Goal: Task Accomplishment & Management: Use online tool/utility

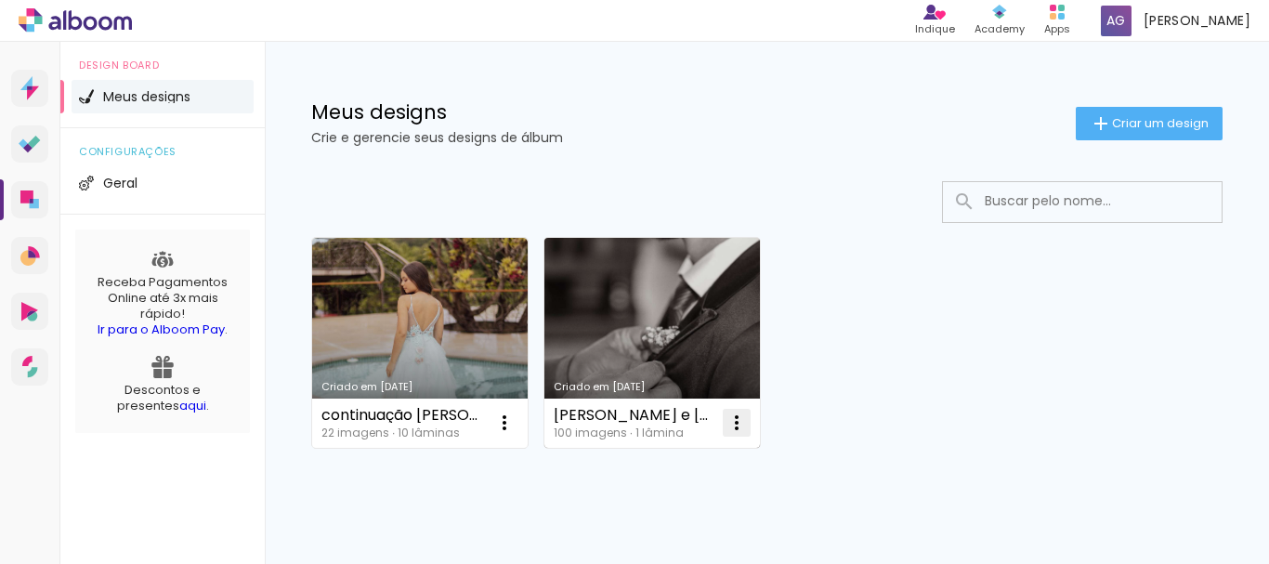
click at [737, 411] on iron-icon at bounding box center [736, 422] width 22 height 22
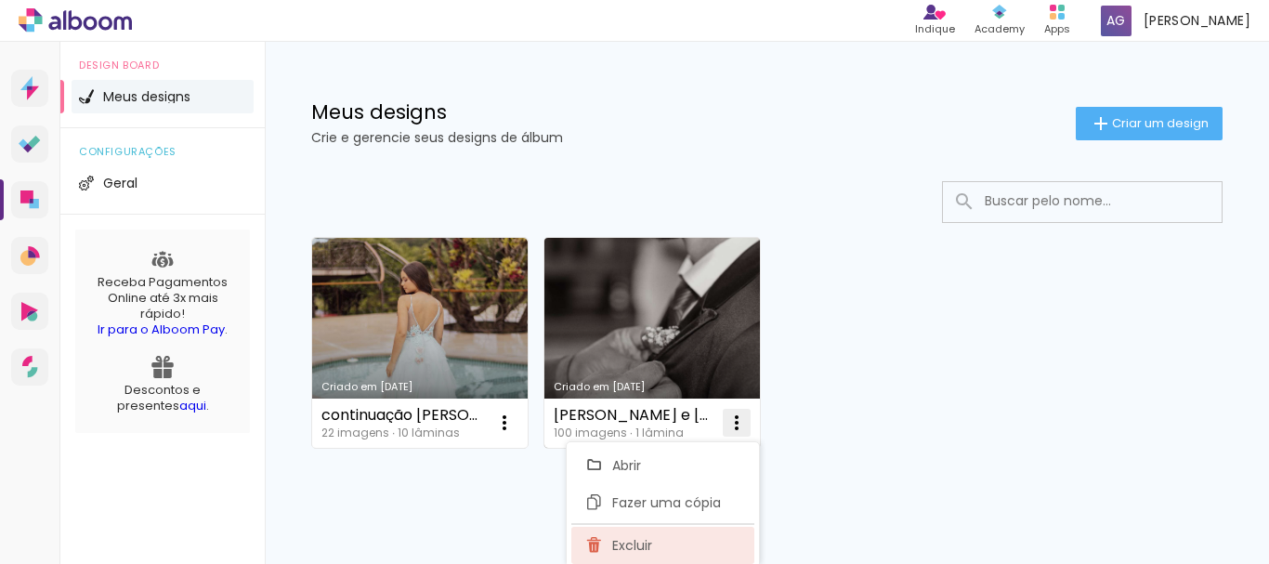
click at [648, 535] on paper-item "Excluir" at bounding box center [662, 545] width 183 height 37
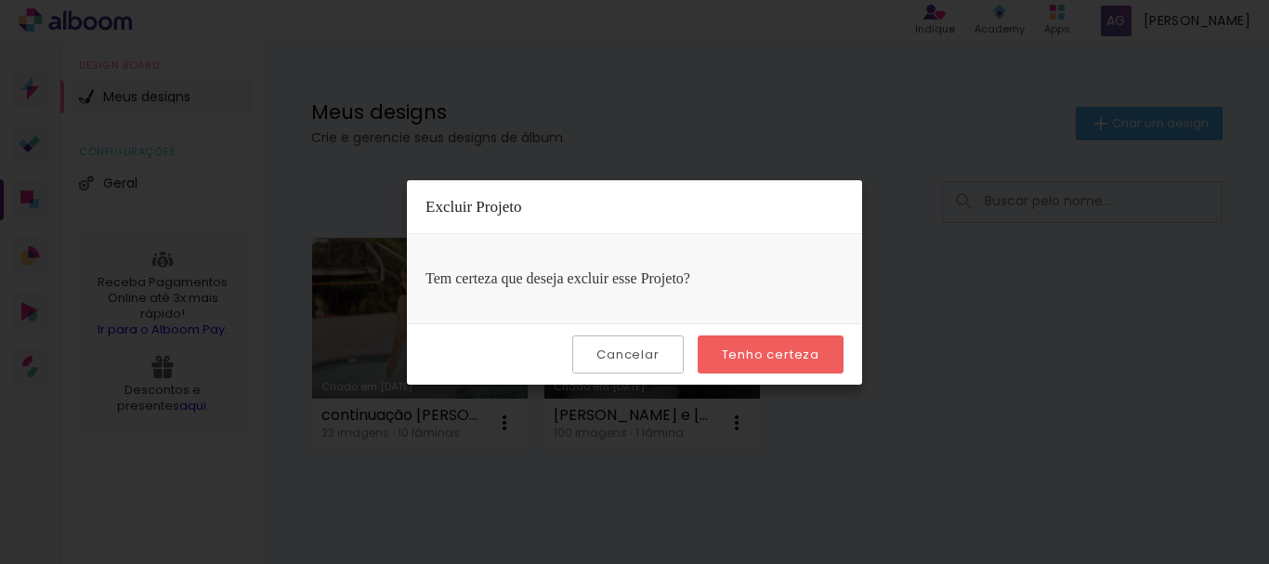
click at [0, 0] on slot "Tenho certeza" at bounding box center [0, 0] width 0 height 0
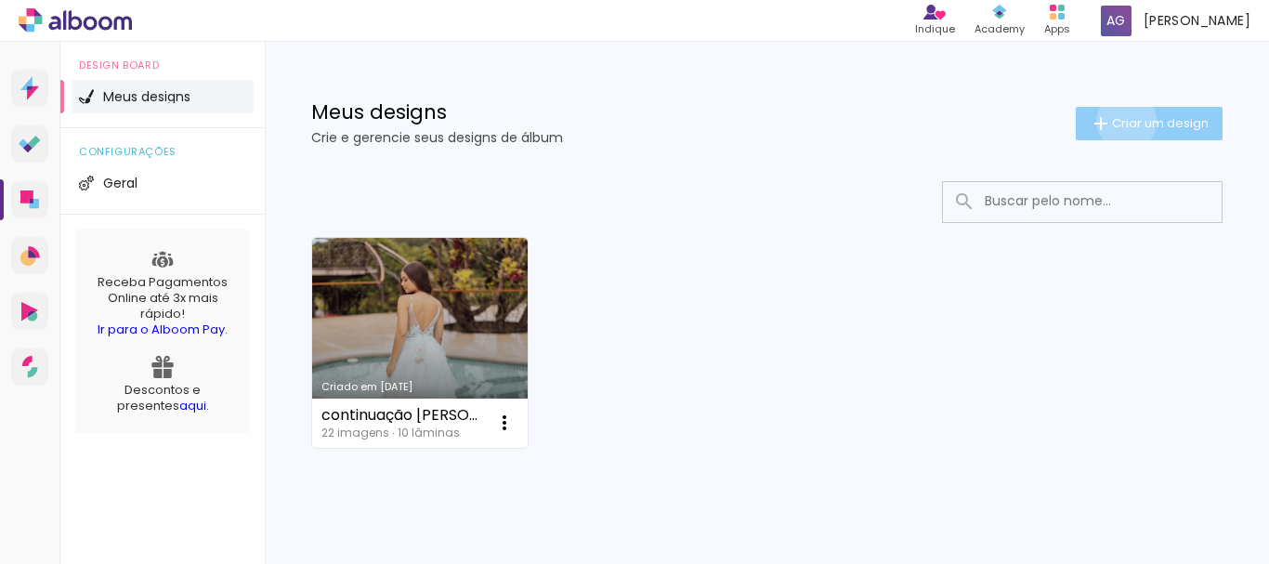
click at [1112, 121] on span "Criar um design" at bounding box center [1160, 123] width 97 height 12
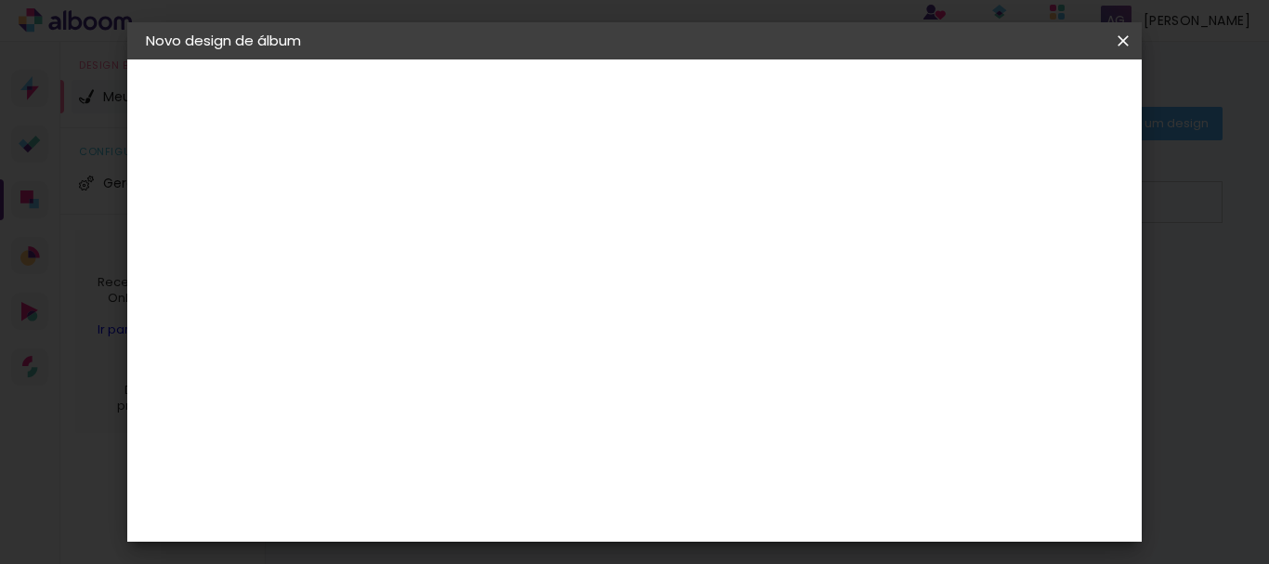
click at [450, 254] on input at bounding box center [450, 249] width 0 height 29
type input "helena"
type paper-input "helena"
click at [530, 81] on header "Informações Dê um título ao seu álbum. Avançar" at bounding box center [450, 114] width 162 height 111
click at [640, 85] on paper-button "Avançar" at bounding box center [594, 99] width 91 height 32
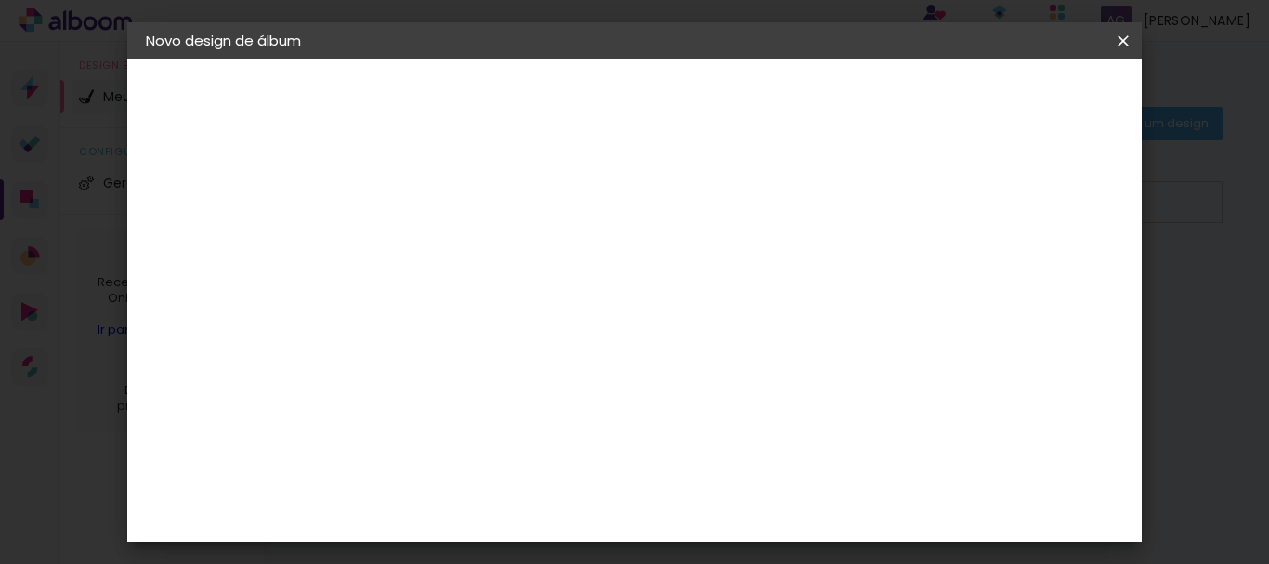
scroll to position [2260, 0]
click at [512, 549] on paper-item "Inove" at bounding box center [497, 569] width 201 height 41
click at [0, 0] on slot "Avançar" at bounding box center [0, 0] width 0 height 0
click at [644, 354] on span "20 × 20 cm" at bounding box center [609, 373] width 69 height 38
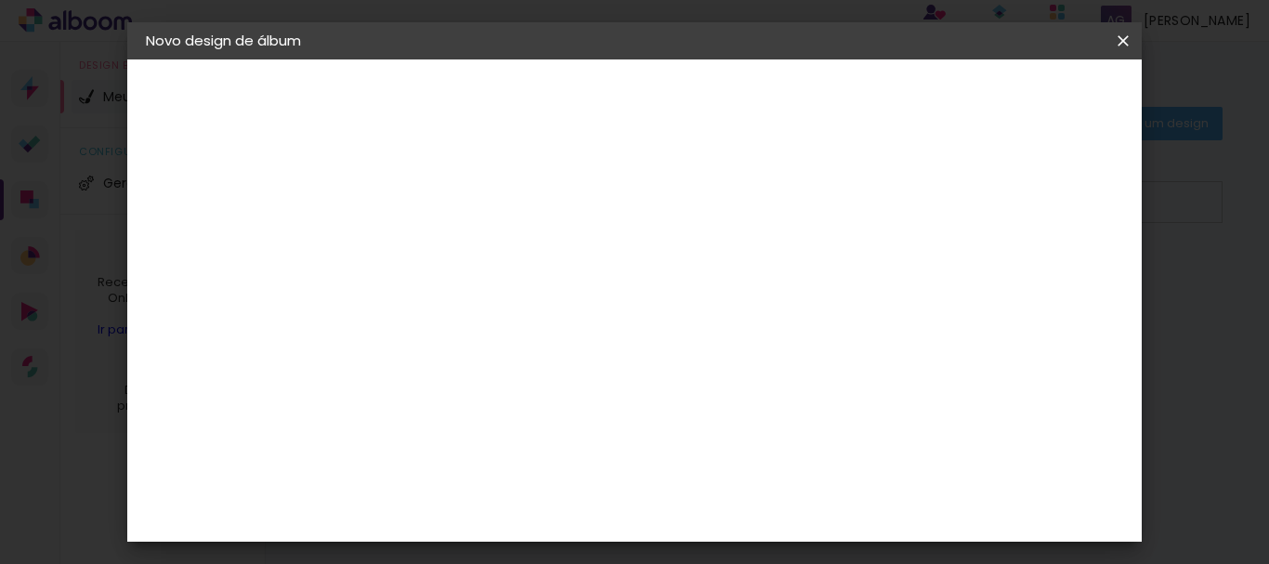
click at [752, 85] on paper-button "Avançar" at bounding box center [706, 99] width 91 height 32
click at [725, 94] on span "Iniciar design" at bounding box center [704, 105] width 43 height 26
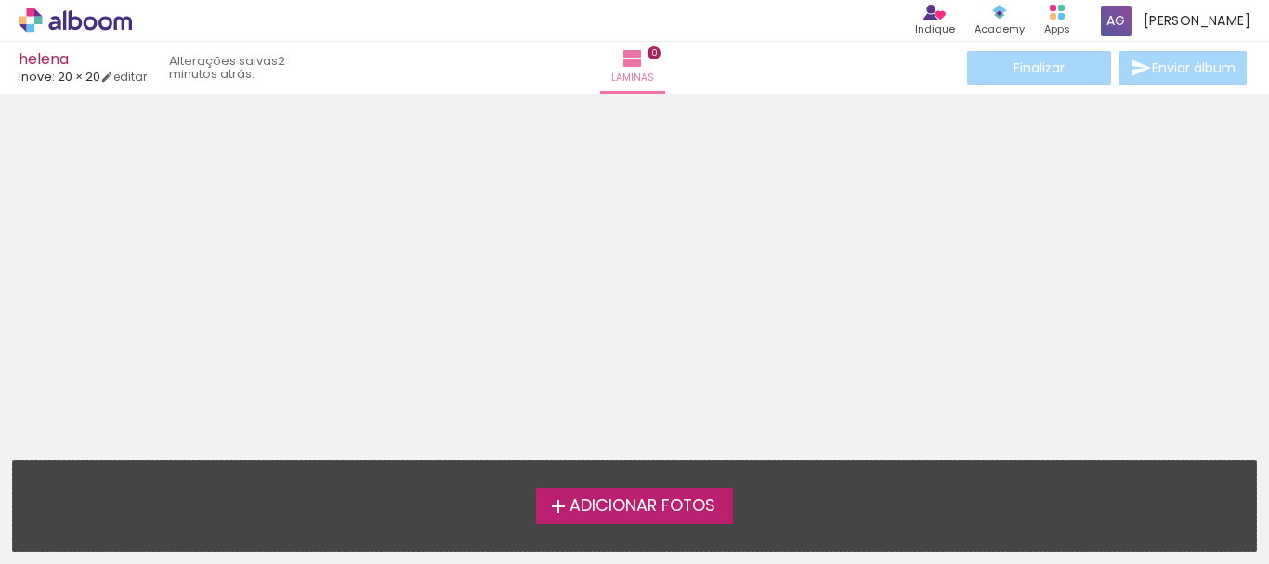
click at [653, 505] on span "Adicionar Fotos" at bounding box center [642, 506] width 146 height 17
click at [0, 0] on input "file" at bounding box center [0, 0] width 0 height 0
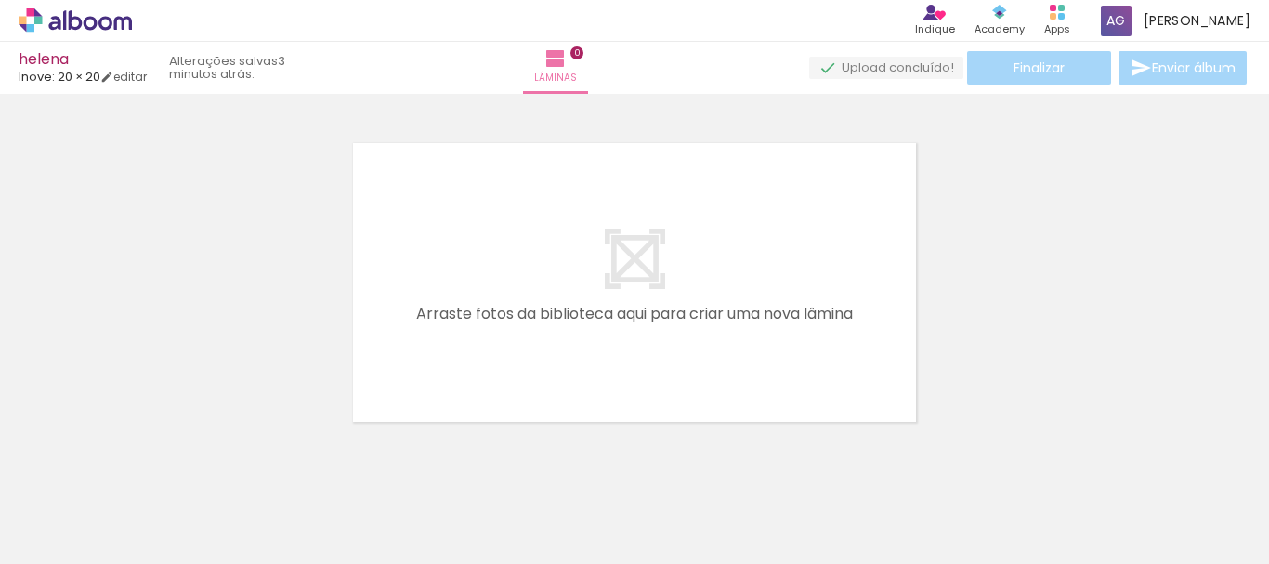
scroll to position [24, 0]
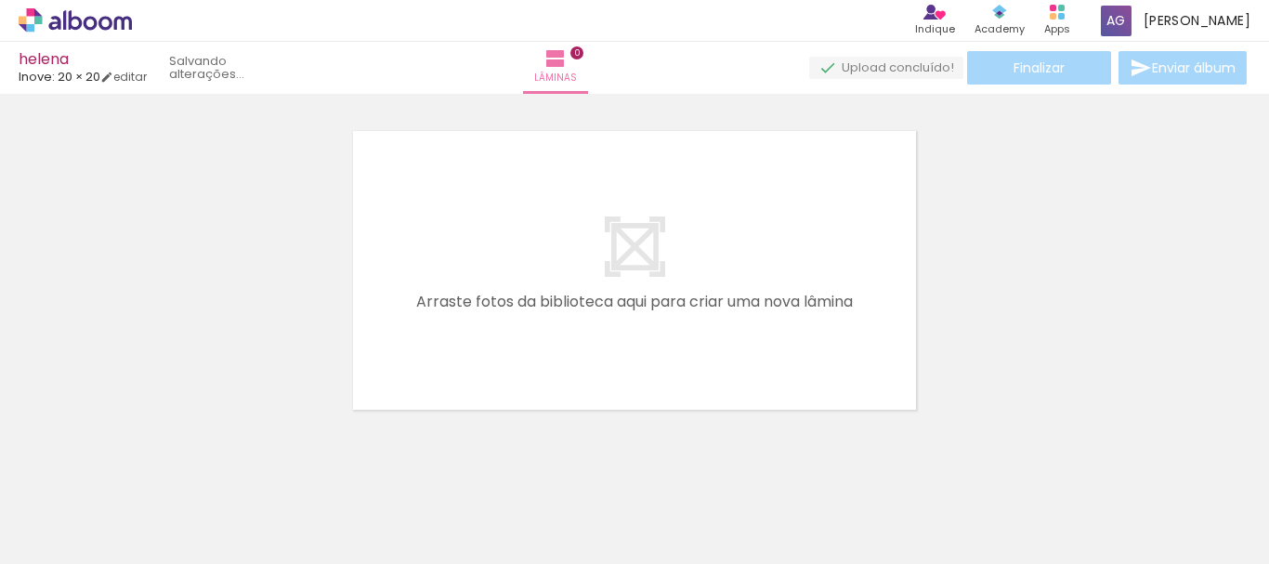
click at [61, 531] on span "Adicionar Fotos" at bounding box center [66, 538] width 56 height 20
click at [0, 0] on input "file" at bounding box center [0, 0] width 0 height 0
click at [204, 516] on div at bounding box center [185, 501] width 69 height 92
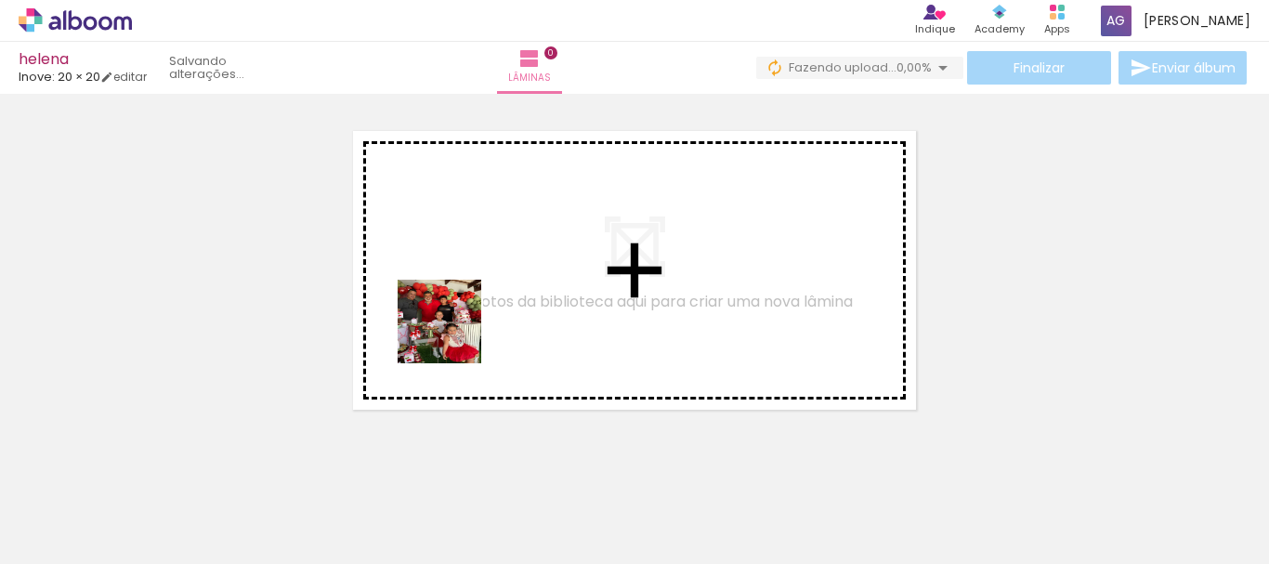
drag, startPoint x: 204, startPoint y: 515, endPoint x: 377, endPoint y: 522, distance: 172.9
click at [468, 316] on quentale-workspace at bounding box center [634, 282] width 1269 height 564
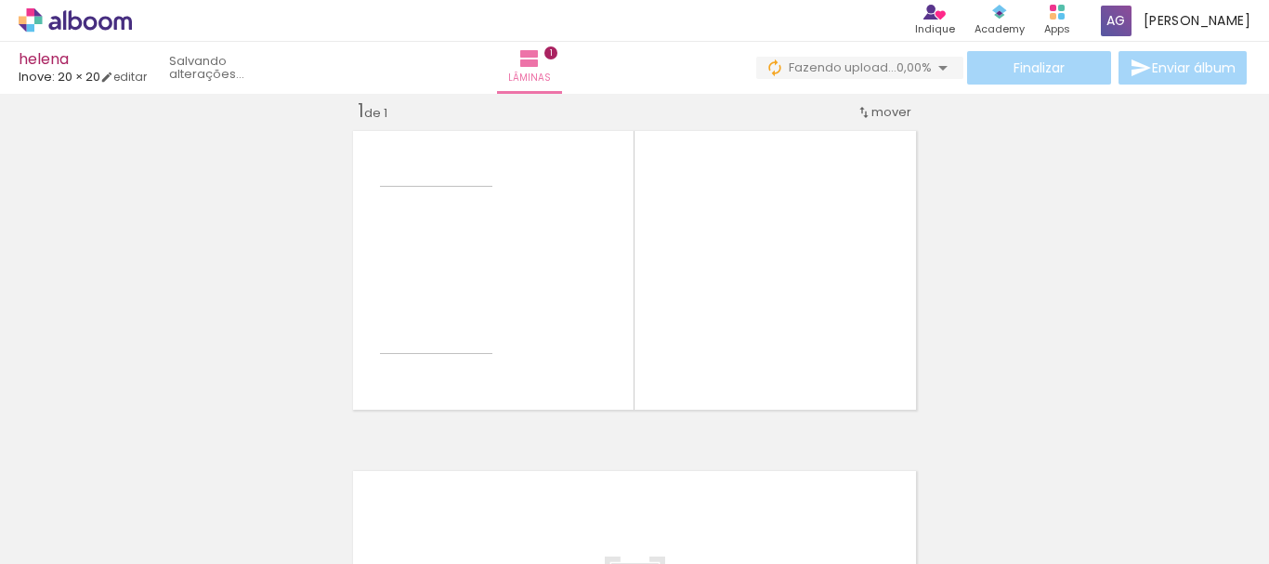
scroll to position [24, 0]
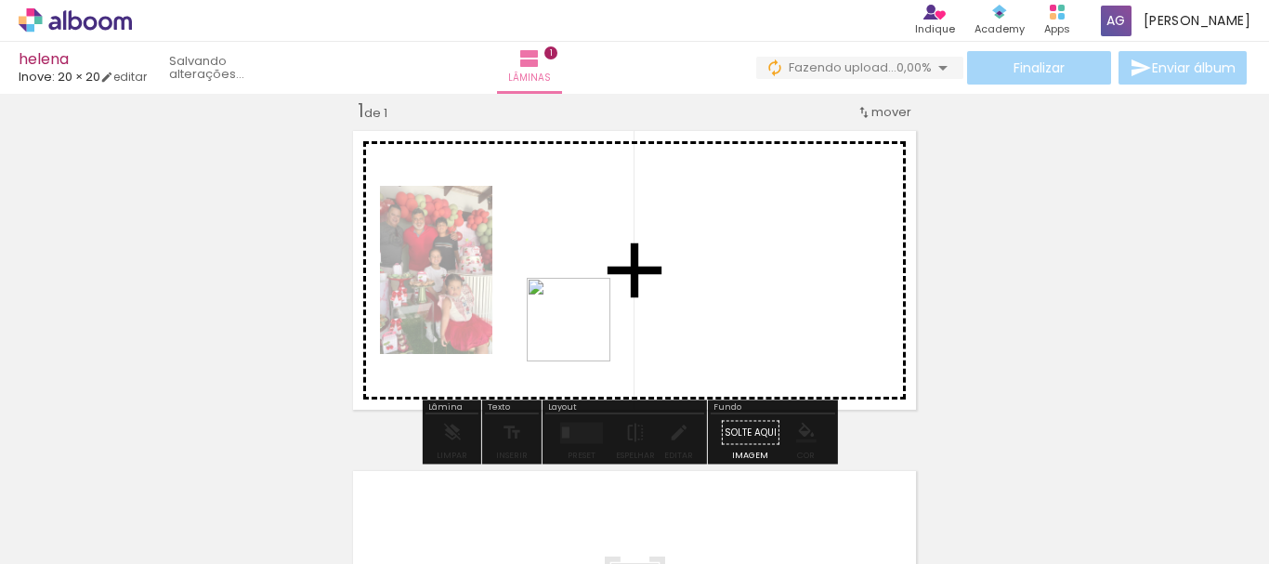
drag, startPoint x: 541, startPoint y: 372, endPoint x: 585, endPoint y: 331, distance: 60.4
click at [585, 331] on quentale-workspace at bounding box center [634, 282] width 1269 height 564
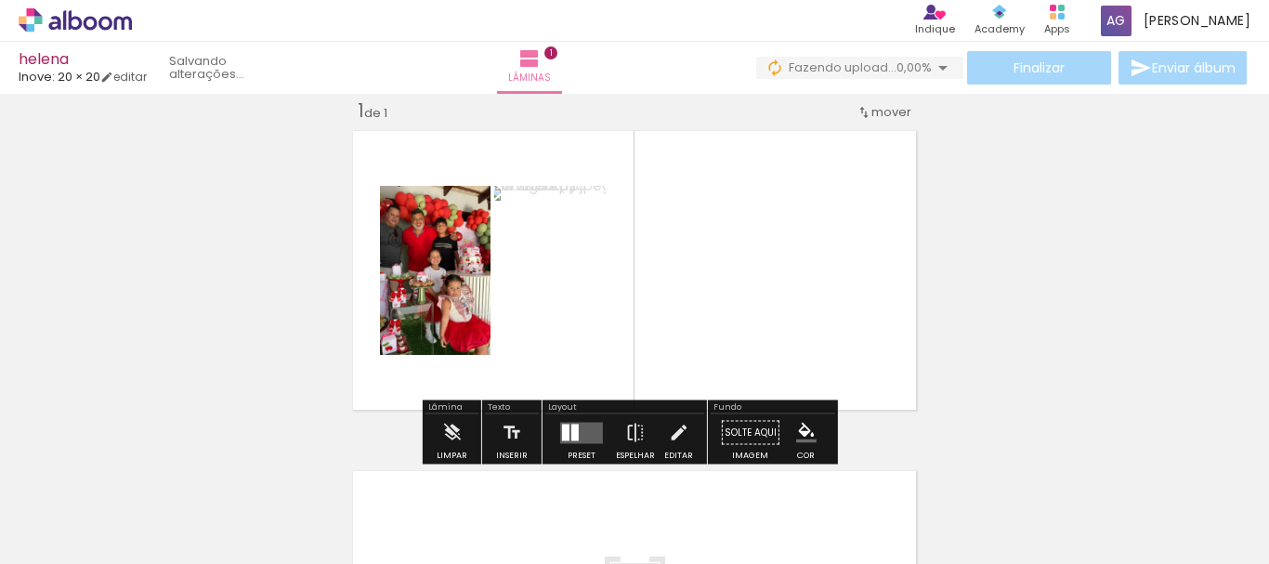
click at [571, 425] on div at bounding box center [574, 432] width 7 height 17
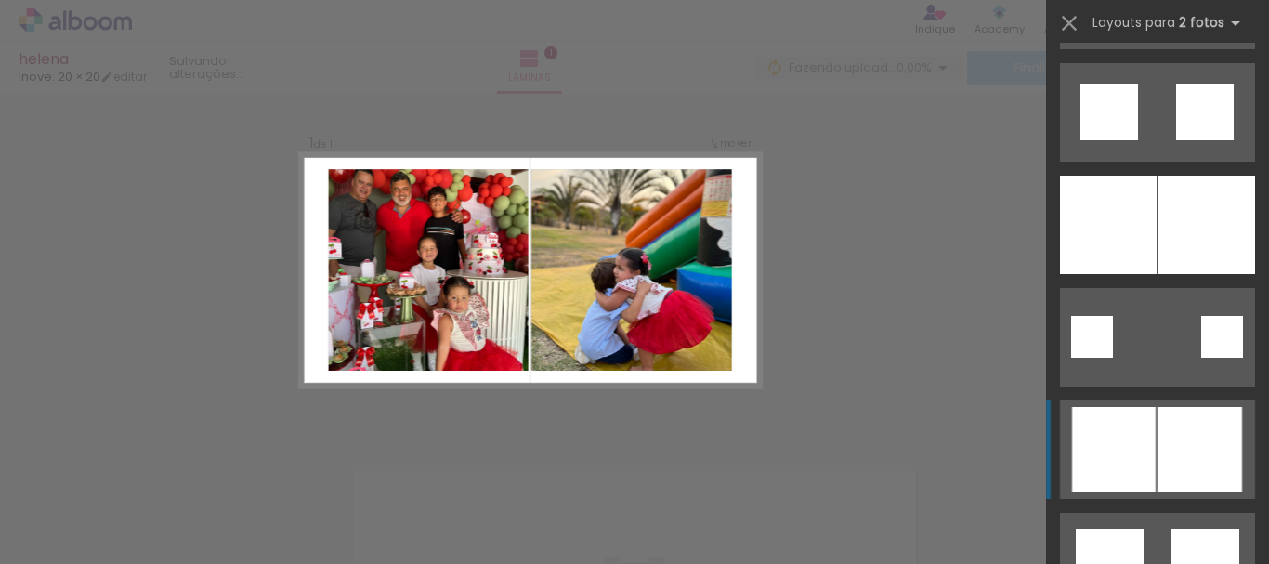
scroll to position [2136, 0]
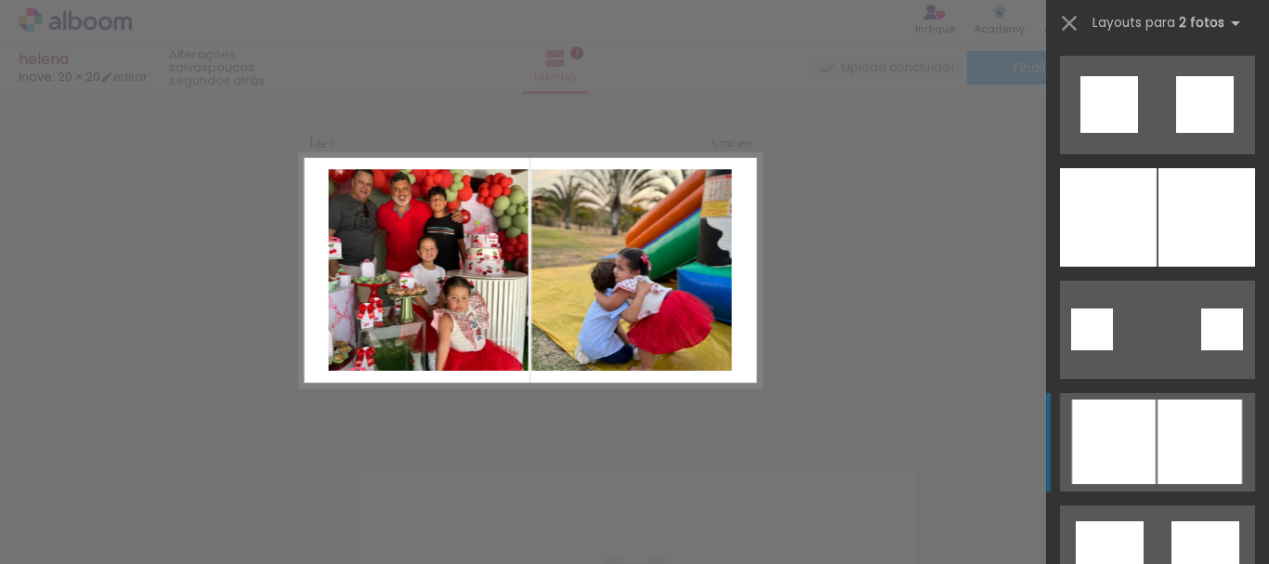
click at [1163, 422] on div at bounding box center [1199, 441] width 85 height 85
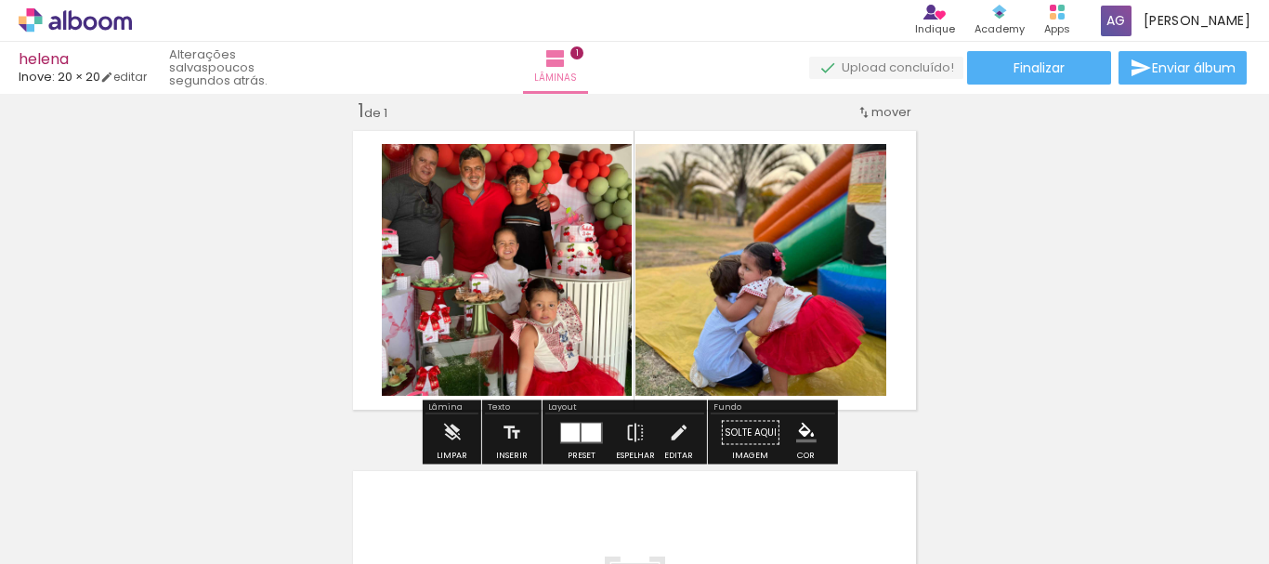
click at [581, 435] on div at bounding box center [591, 432] width 20 height 19
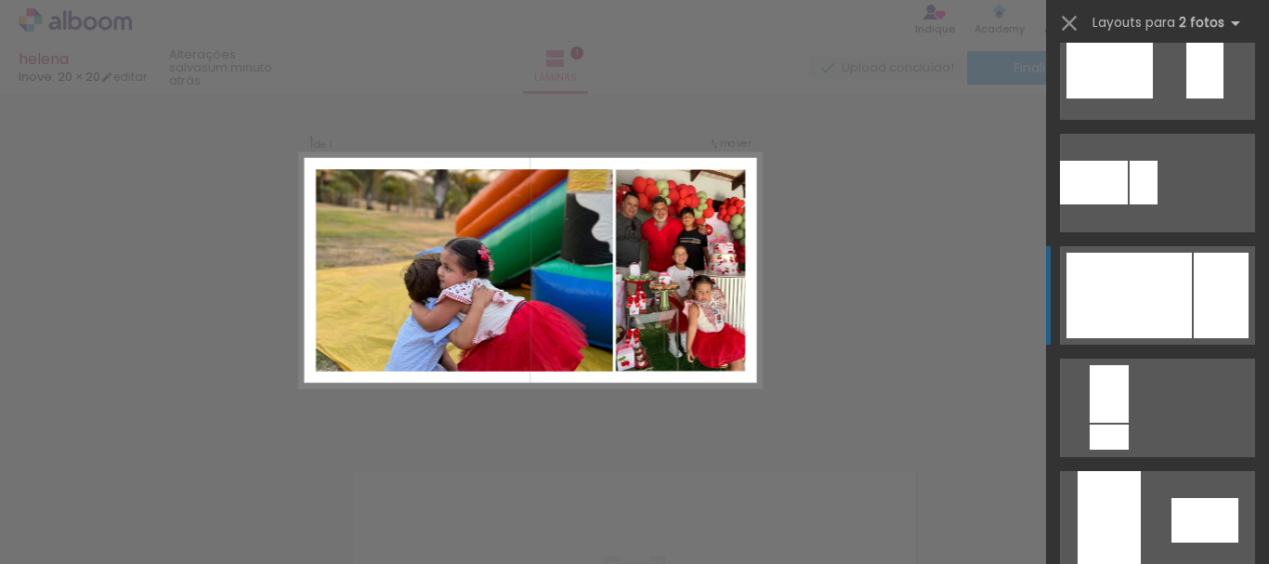
scroll to position [3773, 0]
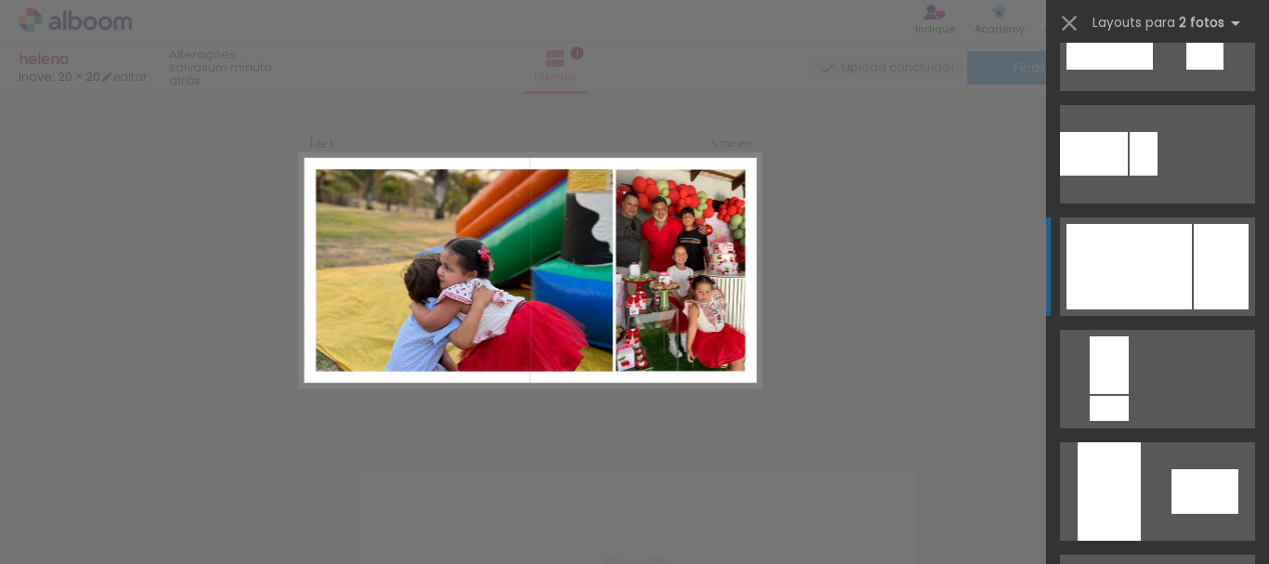
click at [1155, 293] on div at bounding box center [1128, 266] width 125 height 85
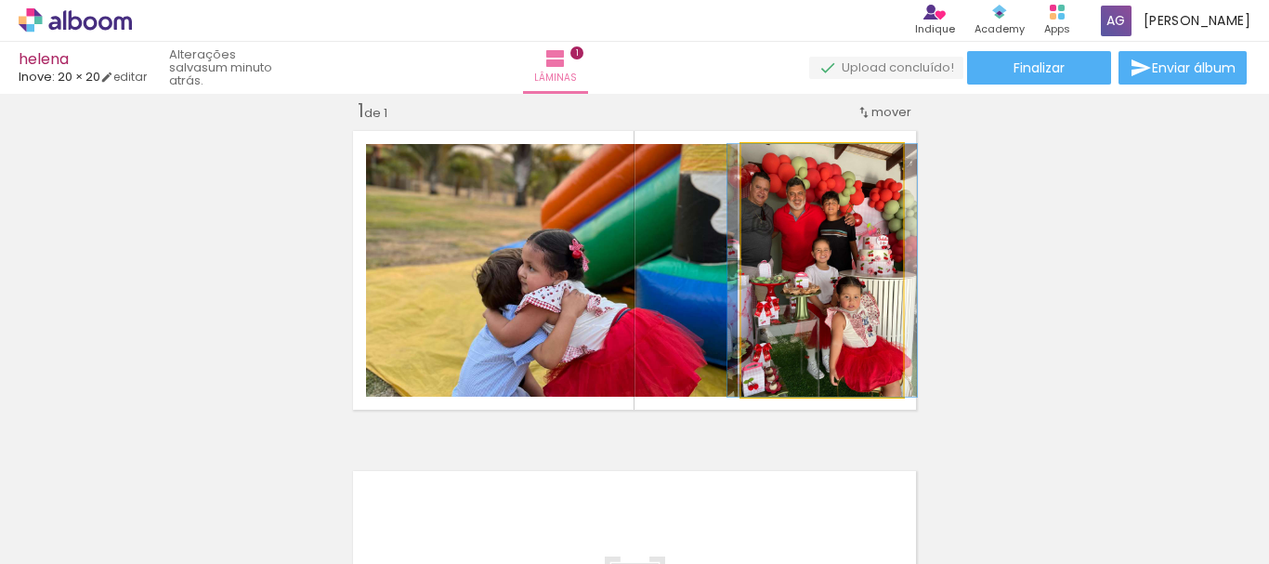
drag, startPoint x: 795, startPoint y: 298, endPoint x: 500, endPoint y: 296, distance: 295.3
click at [0, 0] on slot at bounding box center [0, 0] width 0 height 0
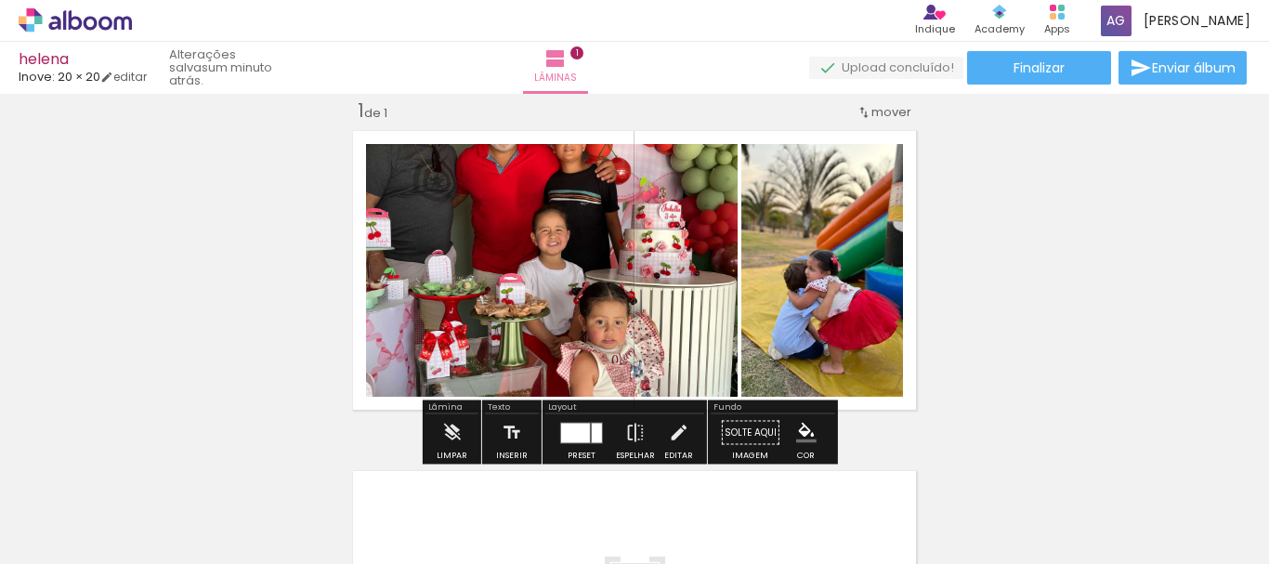
click at [579, 435] on div at bounding box center [575, 433] width 29 height 20
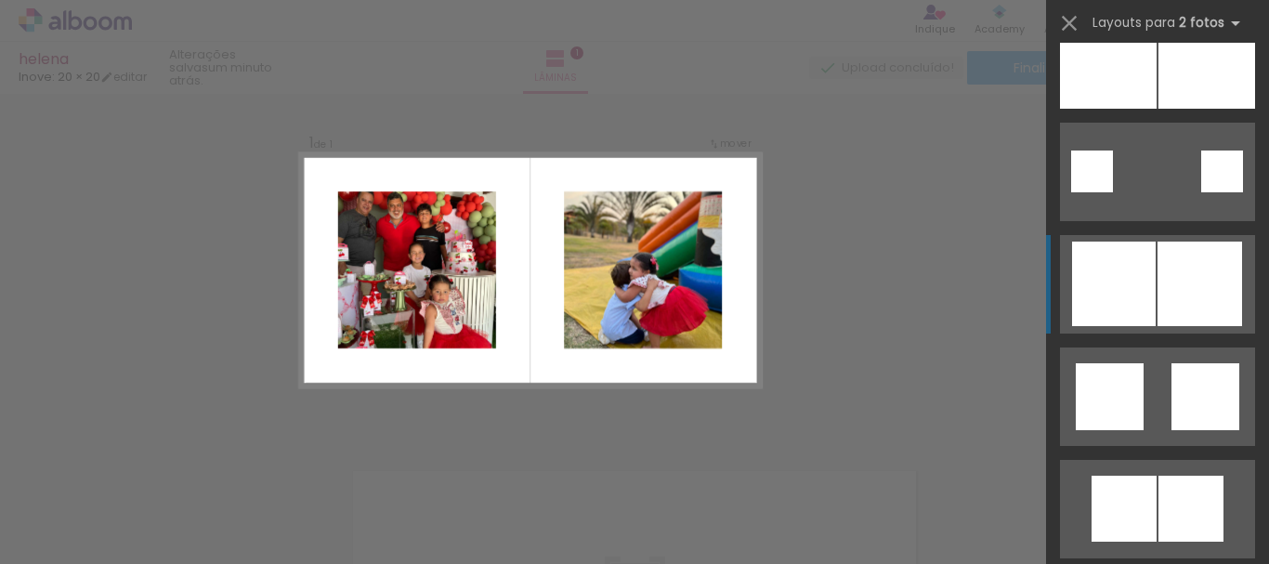
scroll to position [2261, 0]
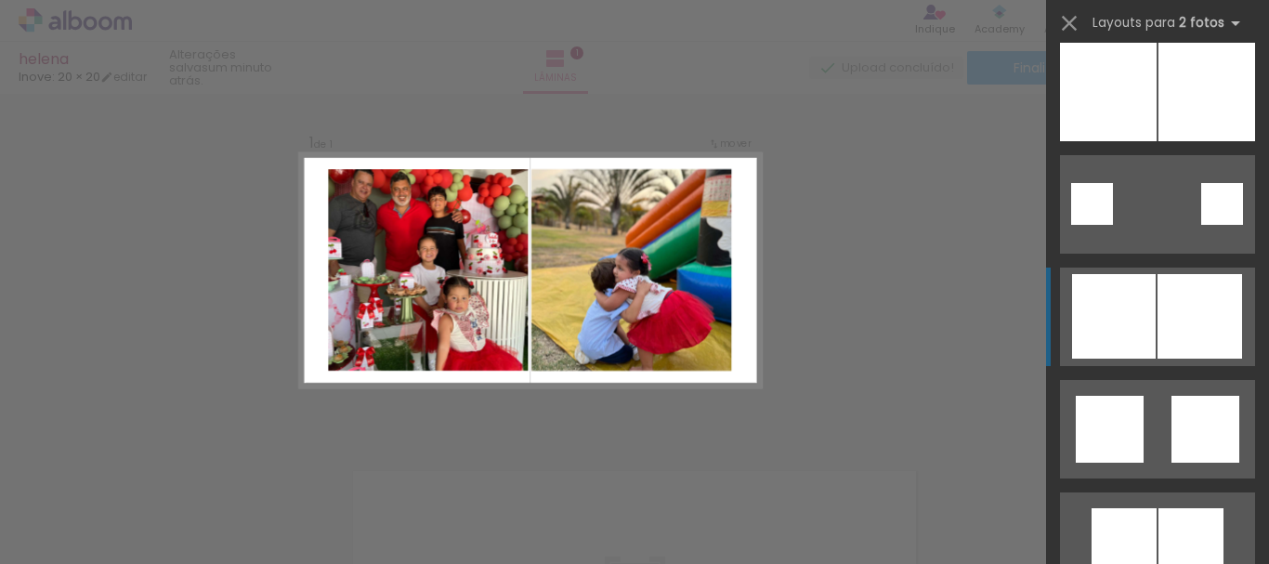
click at [1167, 336] on div at bounding box center [1199, 316] width 85 height 85
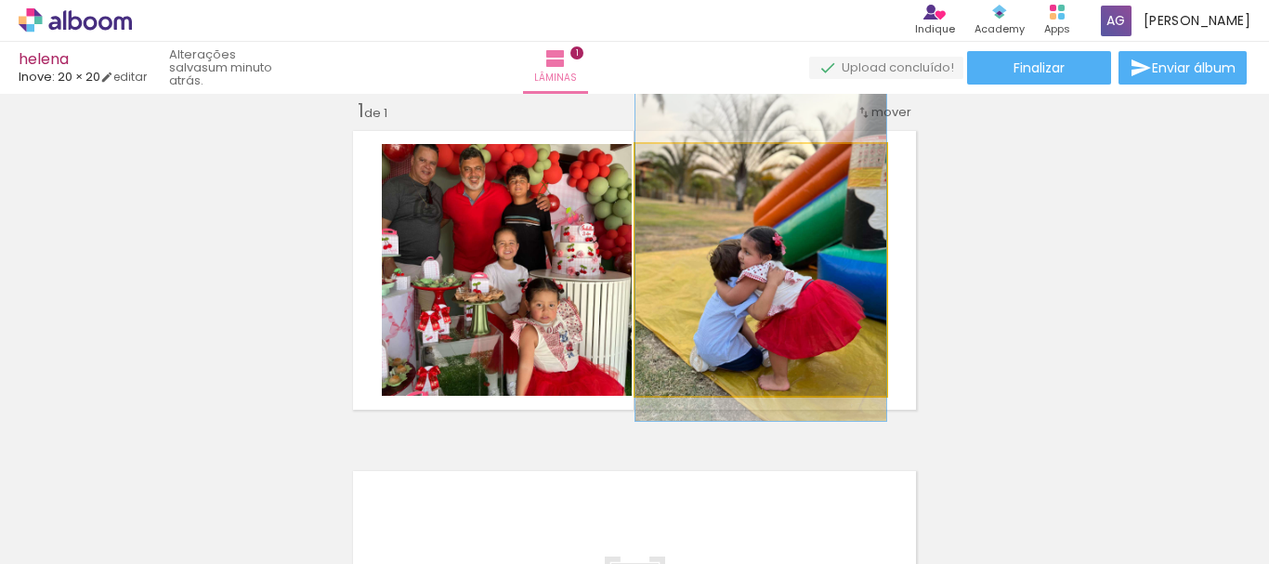
drag, startPoint x: 828, startPoint y: 335, endPoint x: 835, endPoint y: 319, distance: 17.1
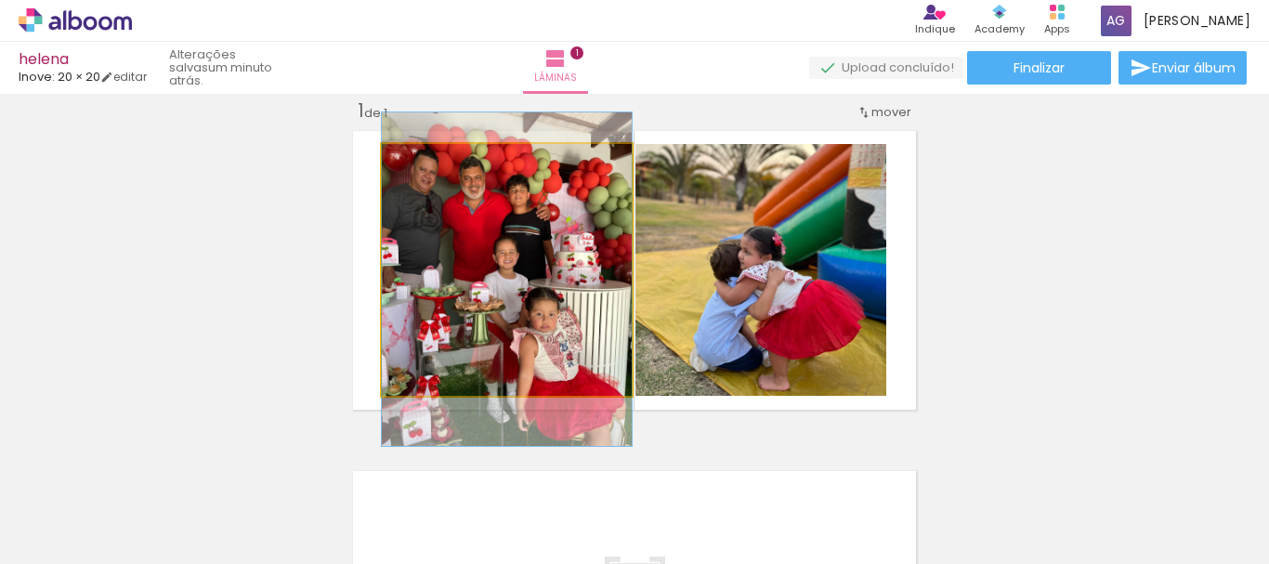
drag, startPoint x: 542, startPoint y: 334, endPoint x: 549, endPoint y: 344, distance: 11.3
click at [578, 349] on quentale-photo at bounding box center [507, 270] width 250 height 252
drag, startPoint x: 422, startPoint y: 163, endPoint x: 406, endPoint y: 171, distance: 17.9
type paper-slider "100"
click at [410, 171] on div at bounding box center [425, 164] width 30 height 30
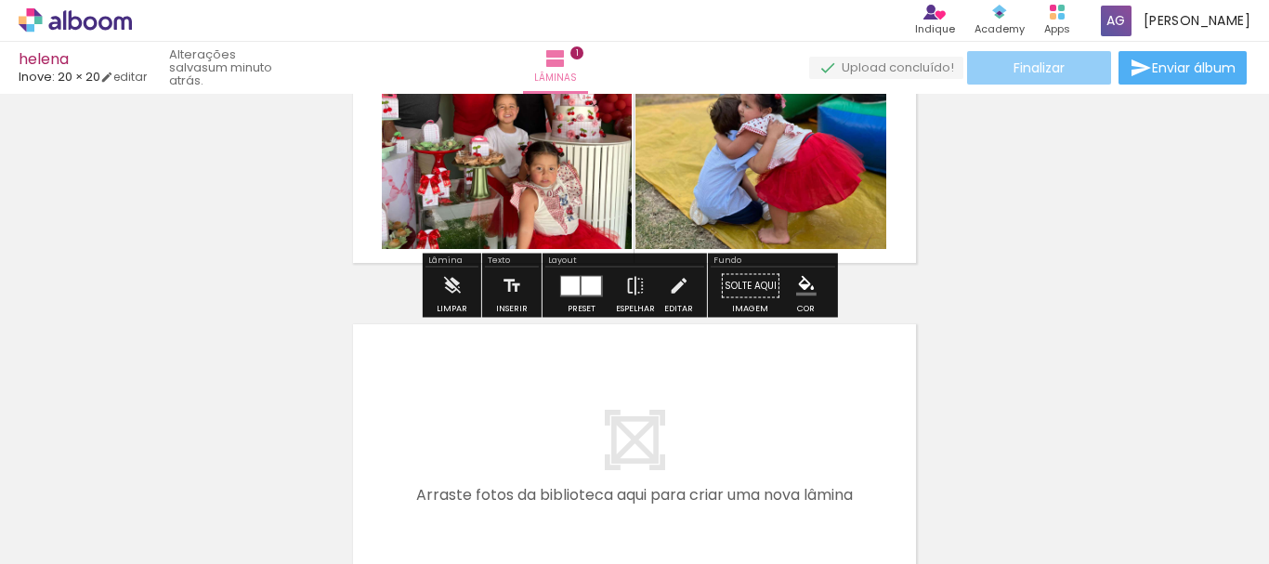
scroll to position [186, 0]
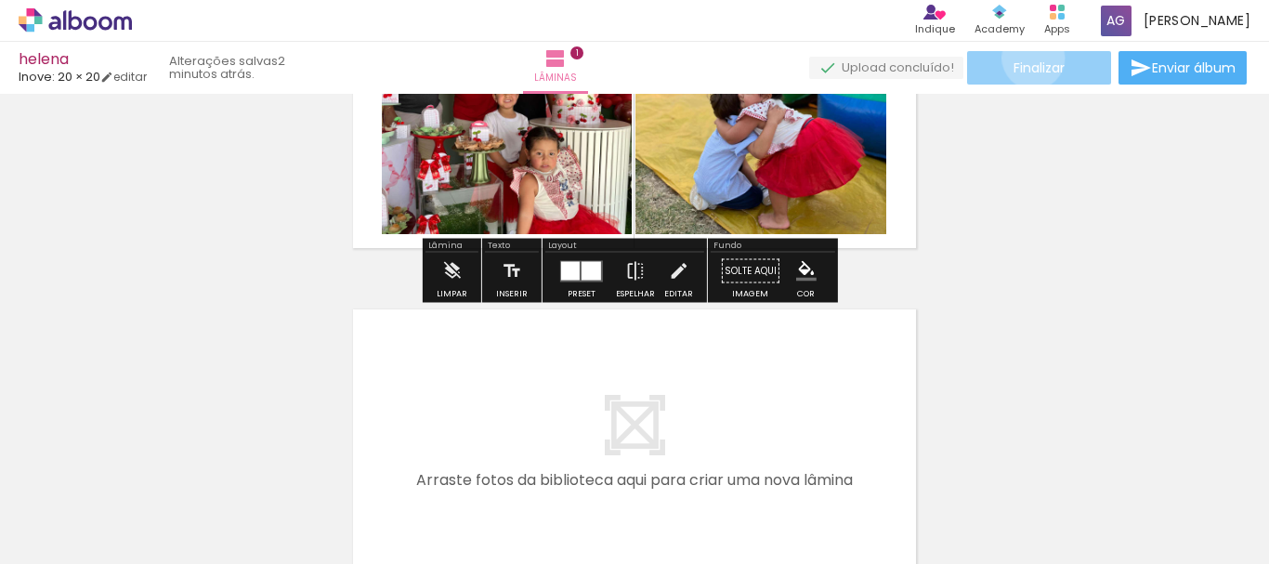
click at [1026, 58] on paper-button "Finalizar" at bounding box center [1039, 67] width 144 height 33
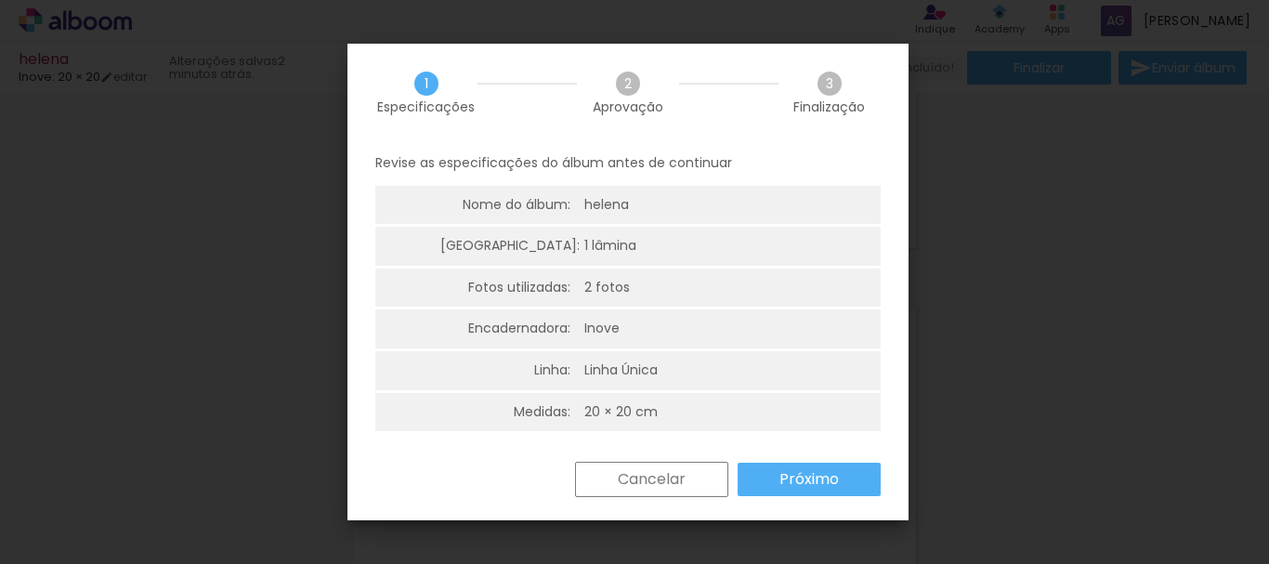
click at [792, 491] on paper-button "Próximo" at bounding box center [808, 479] width 143 height 33
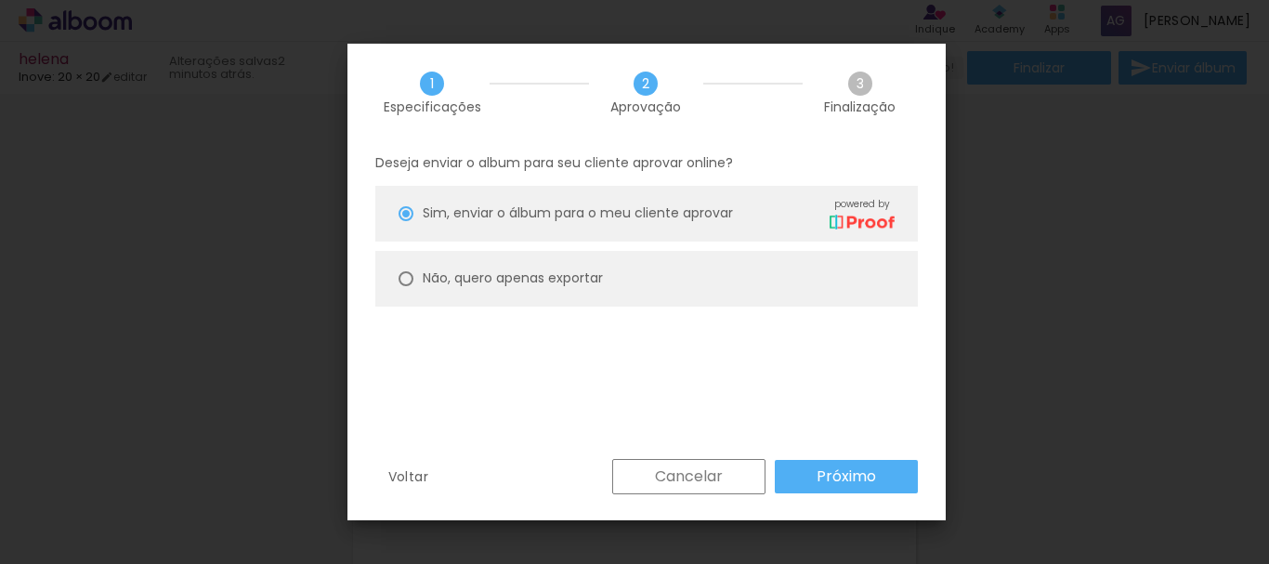
drag, startPoint x: 567, startPoint y: 272, endPoint x: 616, endPoint y: 262, distance: 49.4
click at [0, 0] on slot "Não, quero apenas exportar" at bounding box center [0, 0] width 0 height 0
type paper-radio-button "on"
click at [0, 0] on slot "Próximo" at bounding box center [0, 0] width 0 height 0
type input "Alta, 300 DPI"
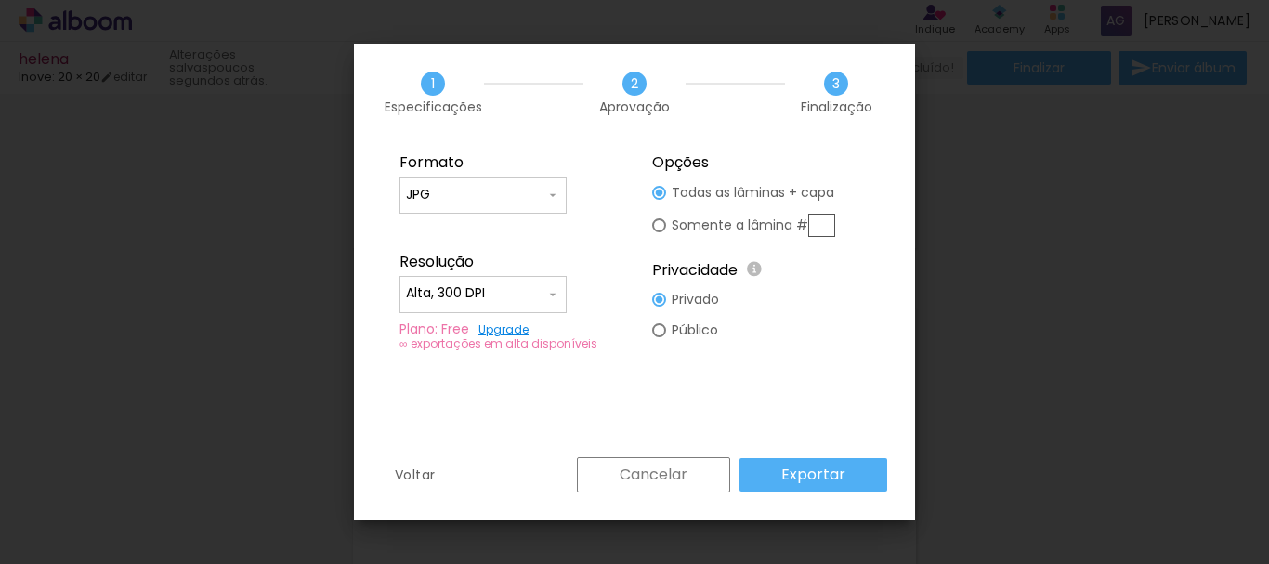
click at [0, 0] on slot "Exportar" at bounding box center [0, 0] width 0 height 0
